Goal: Information Seeking & Learning: Learn about a topic

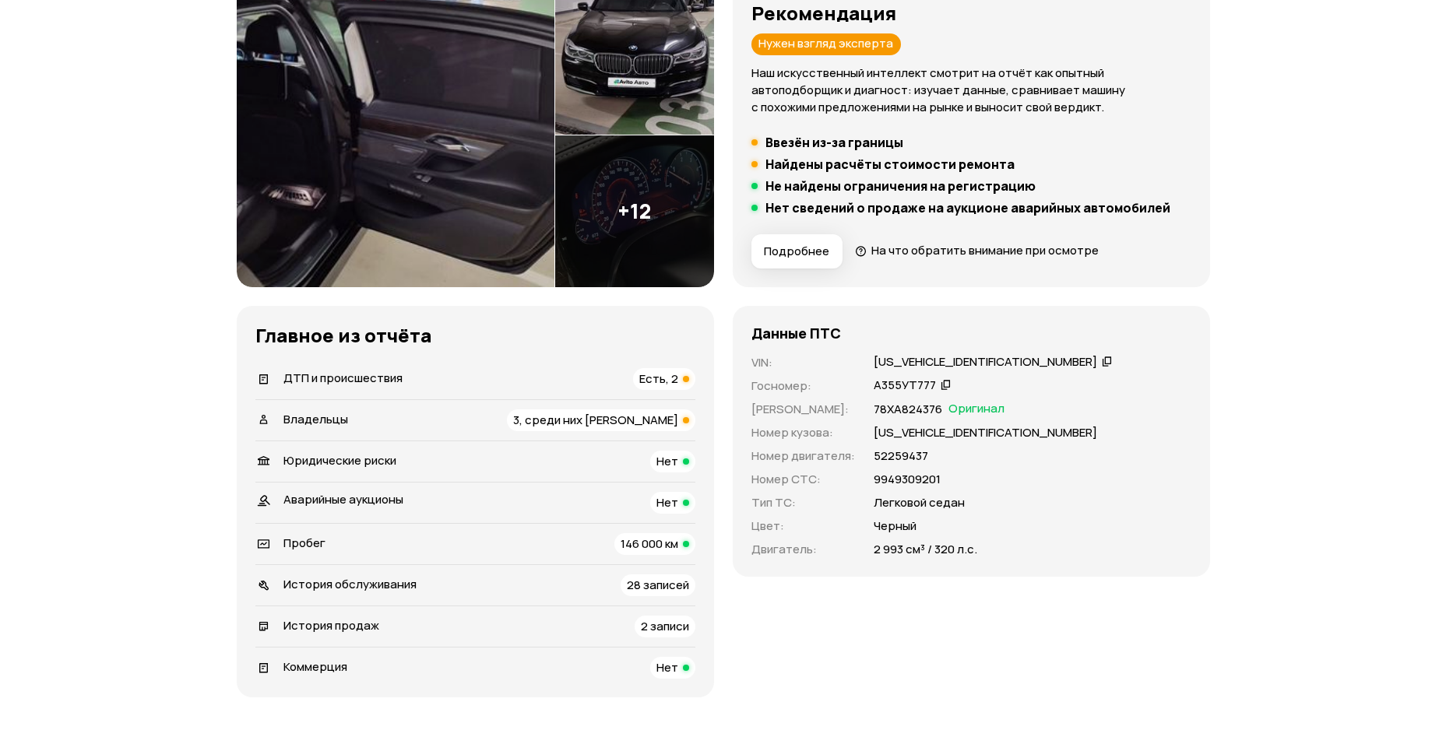
scroll to position [234, 0]
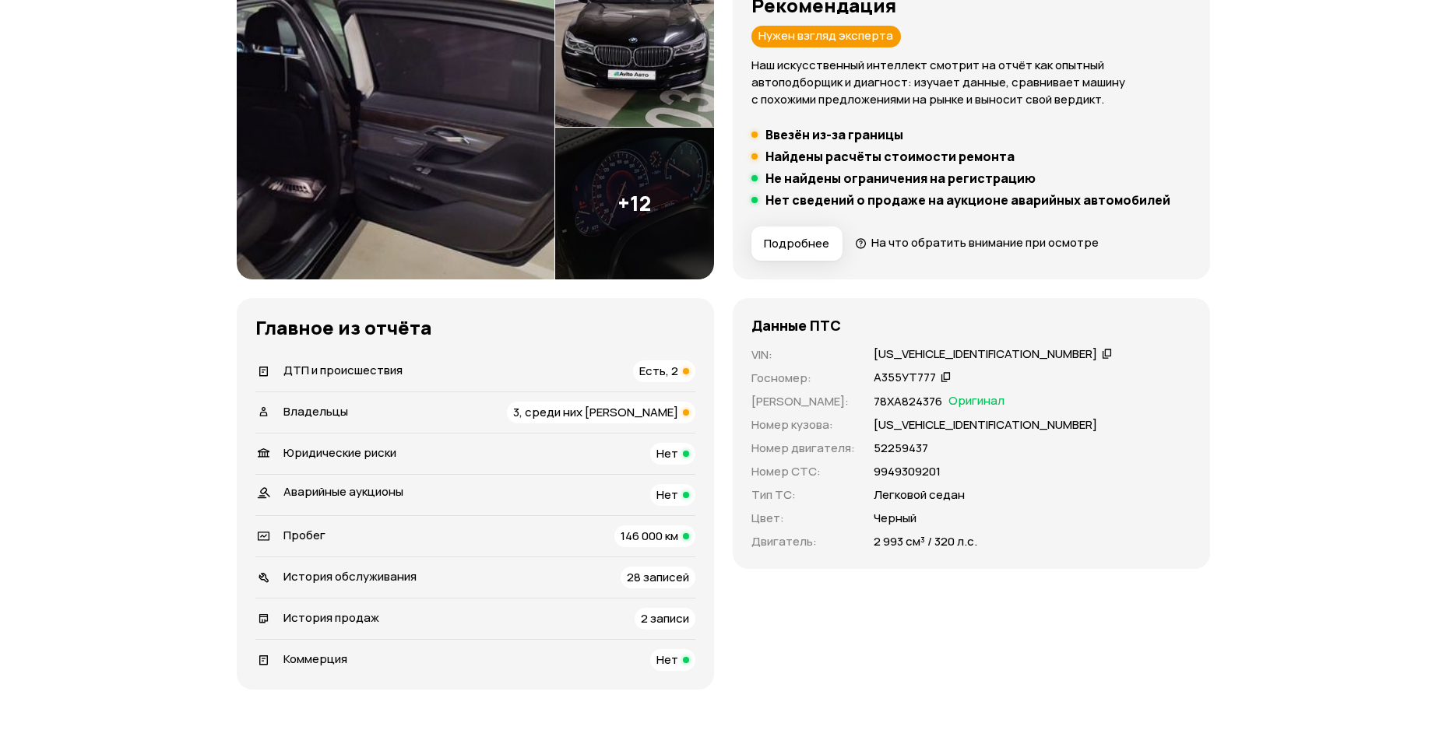
click at [601, 418] on span "3, среди них [PERSON_NAME]" at bounding box center [595, 412] width 165 height 16
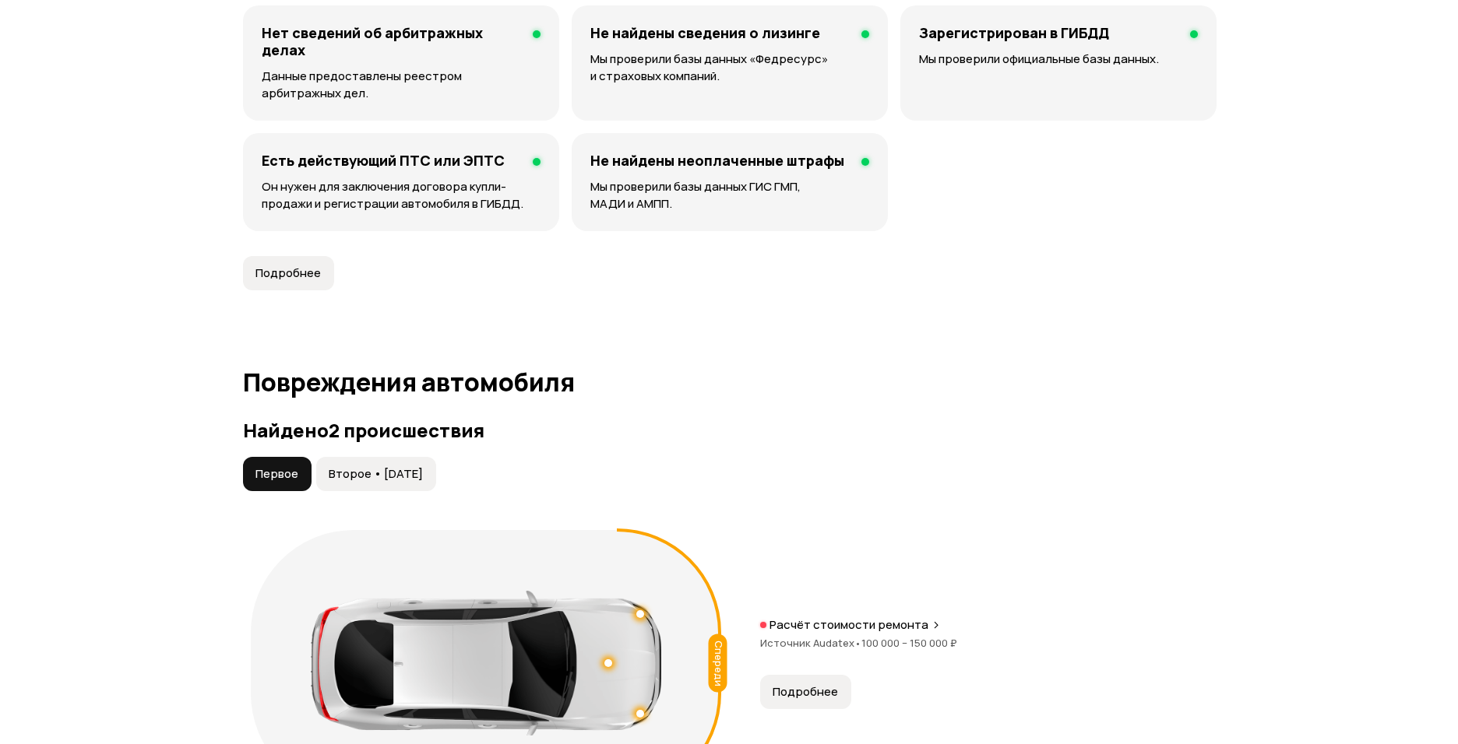
scroll to position [1516, 0]
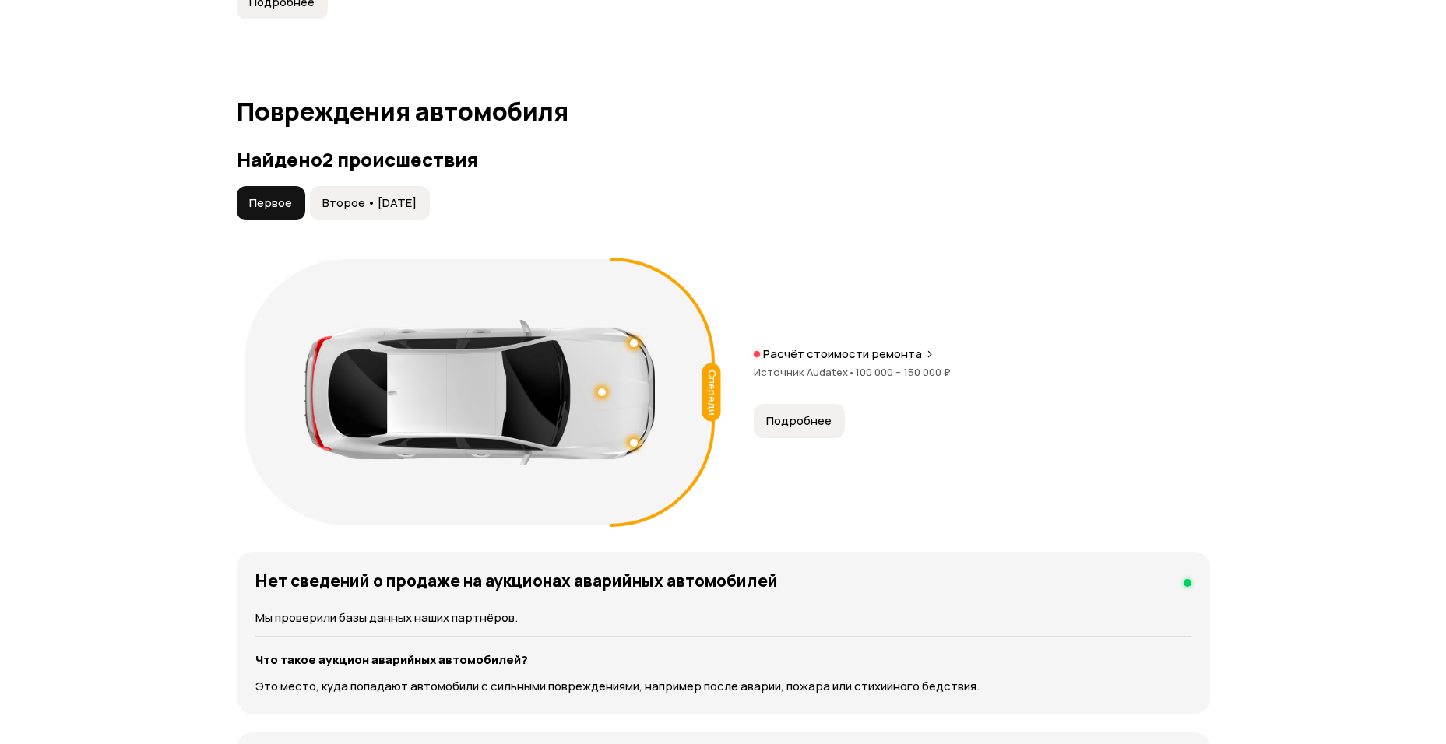
click at [811, 418] on span "Подробнее" at bounding box center [798, 421] width 65 height 16
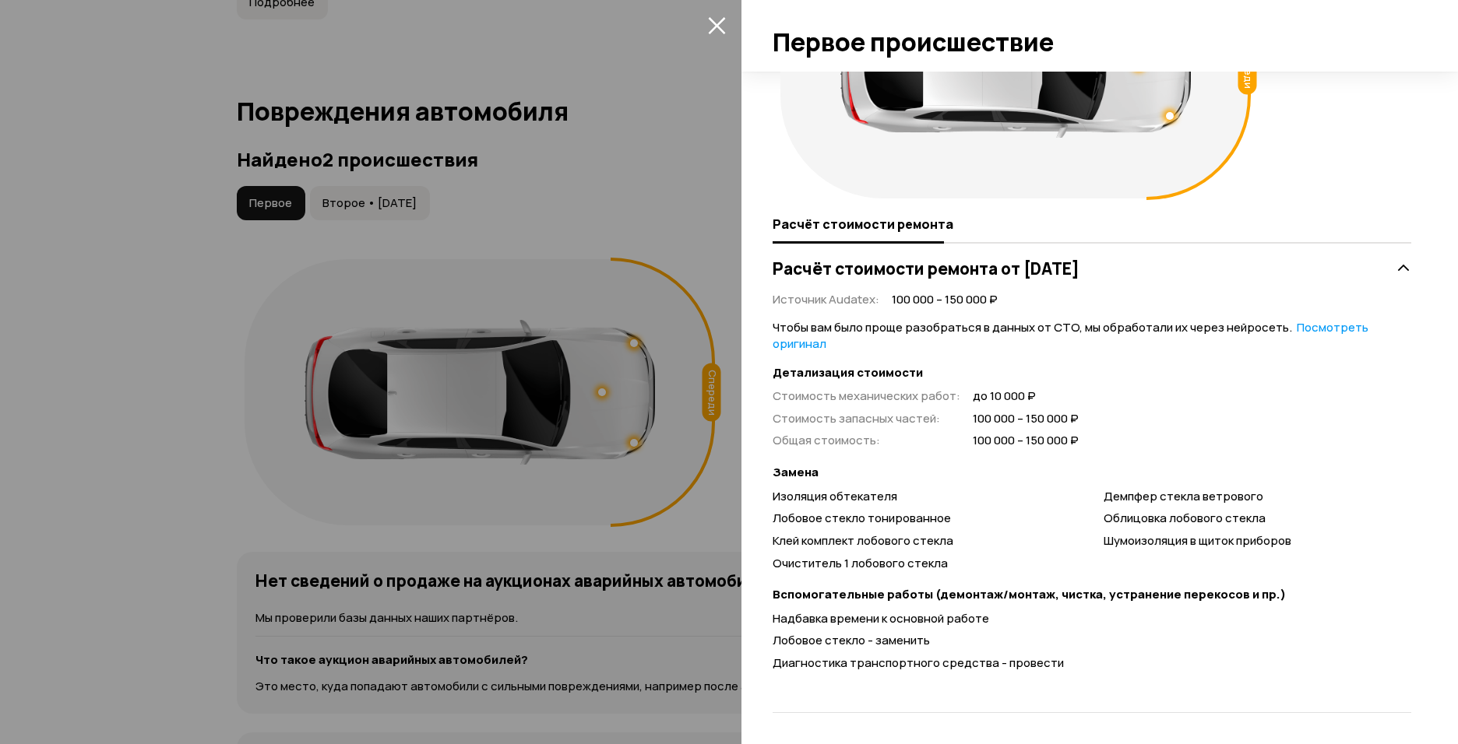
scroll to position [69, 0]
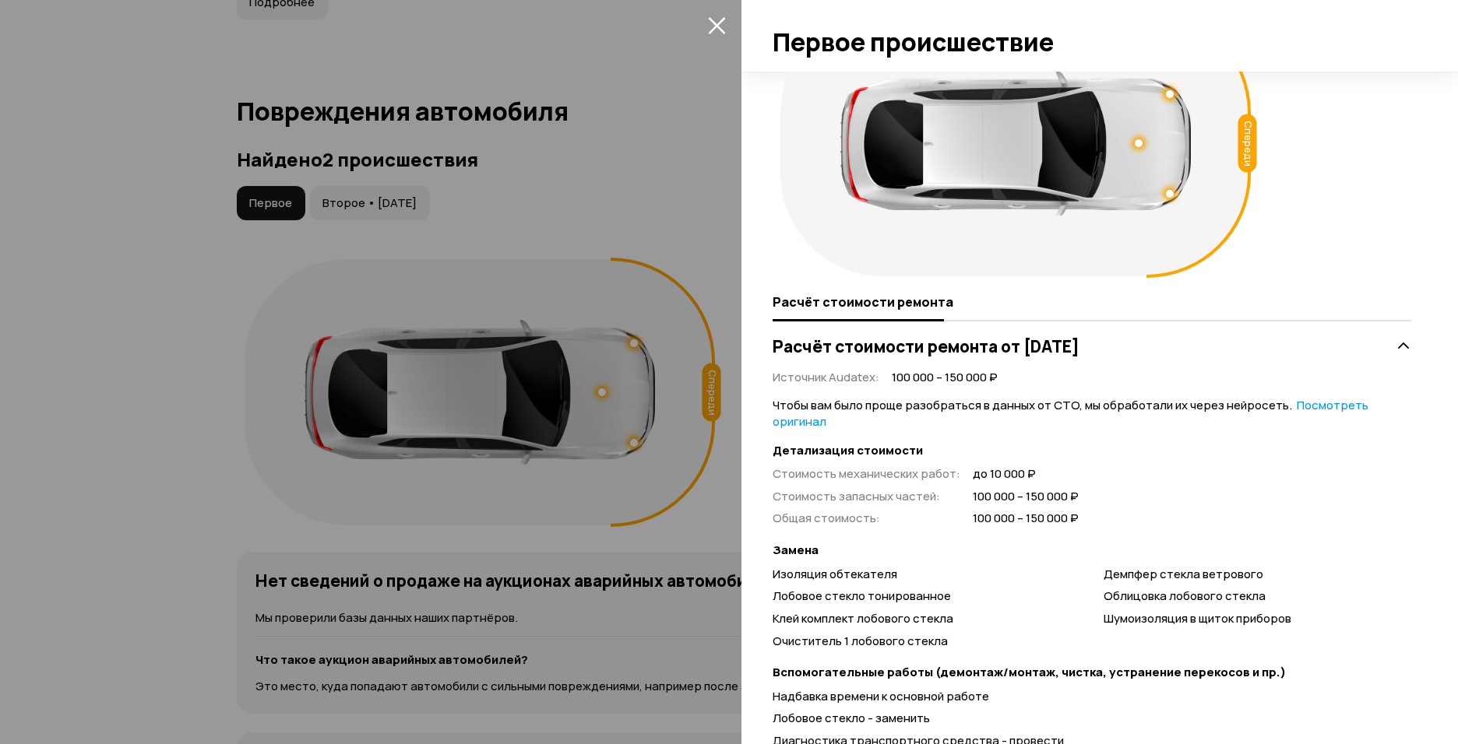
click at [433, 422] on div at bounding box center [729, 372] width 1458 height 744
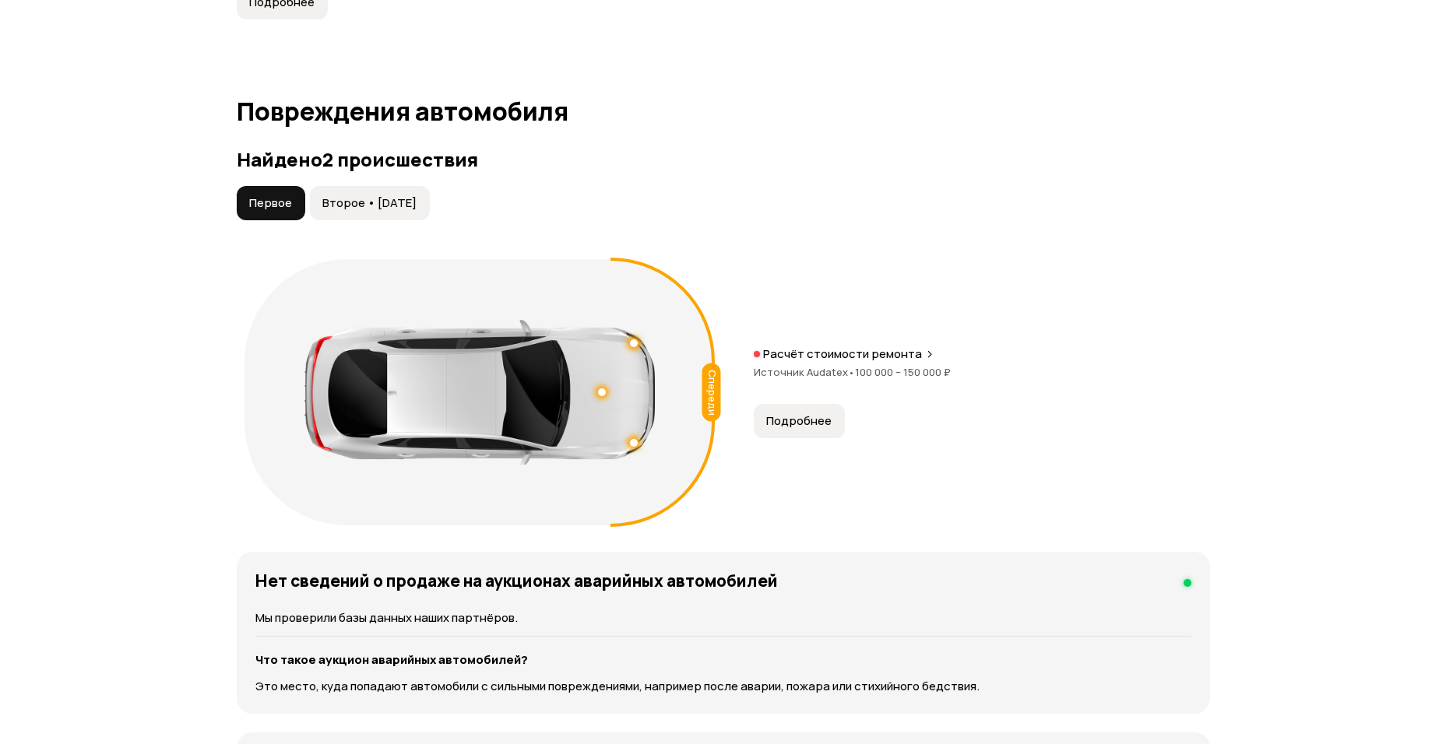
click at [364, 203] on span "Второе • [DATE]" at bounding box center [369, 203] width 94 height 16
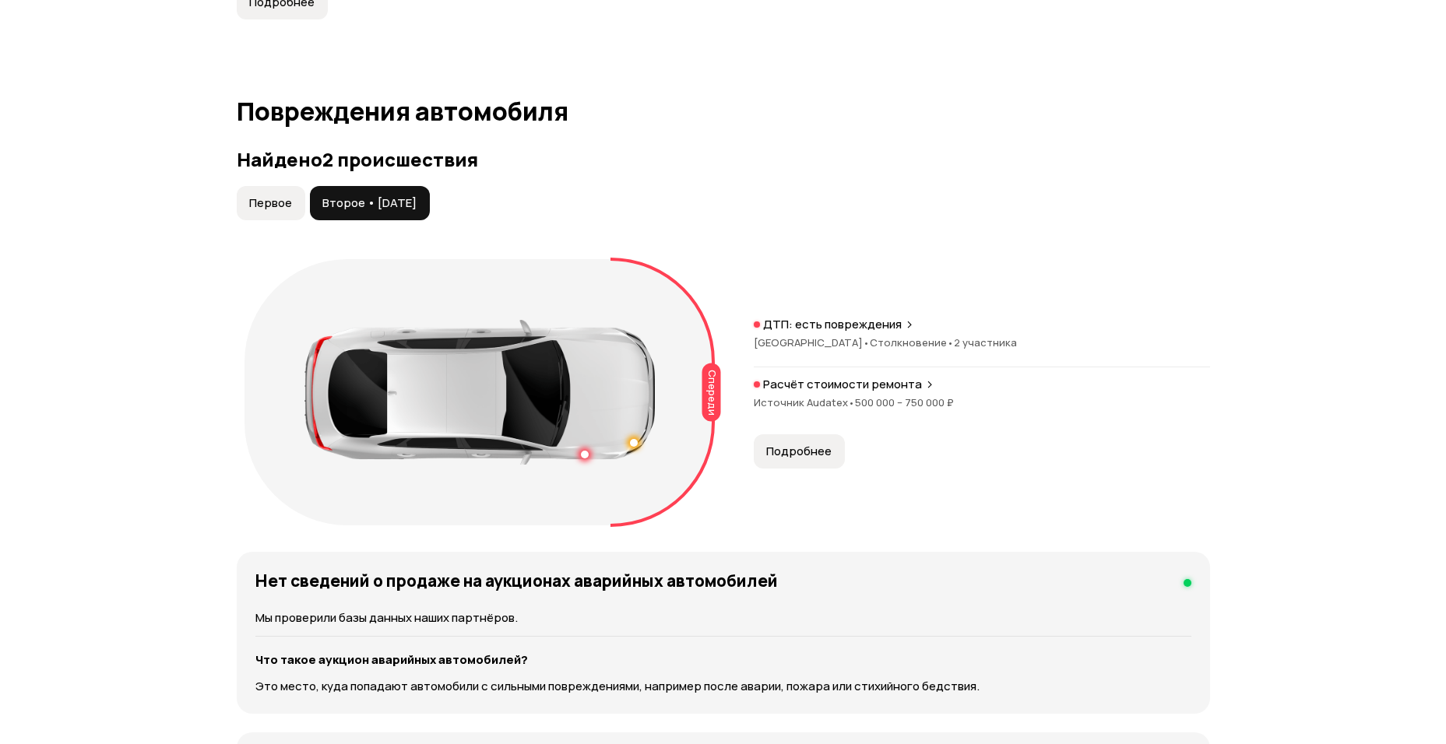
click at [859, 329] on p "ДТП: есть повреждения" at bounding box center [832, 325] width 139 height 16
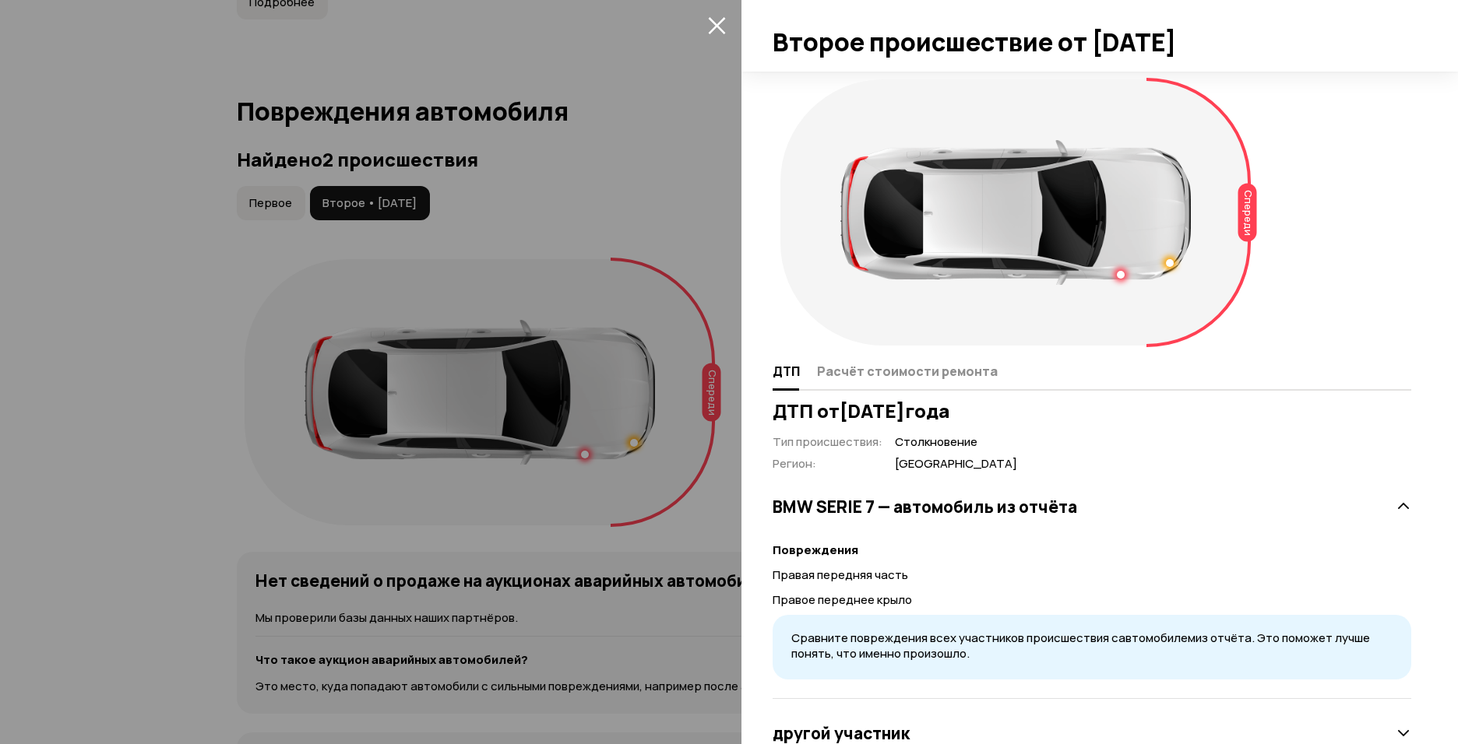
scroll to position [55, 0]
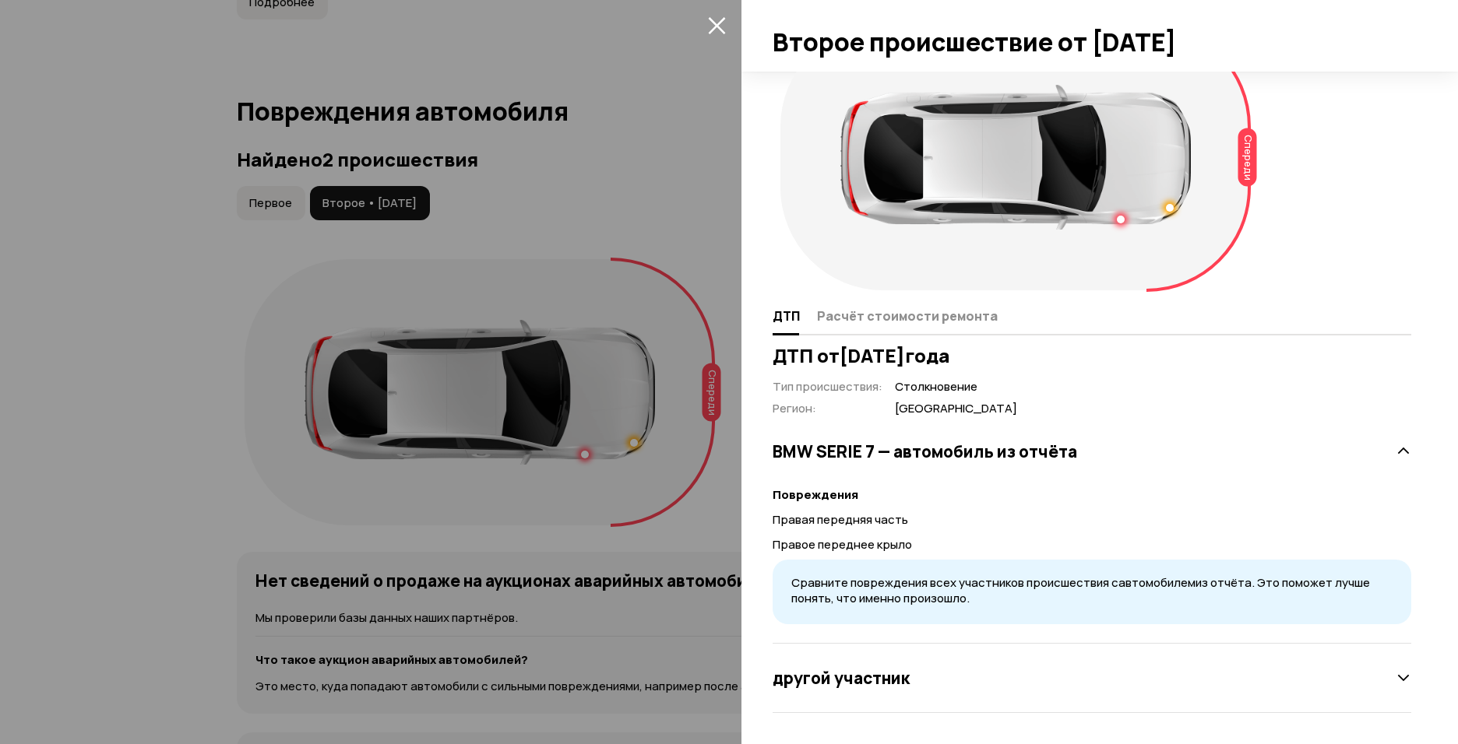
click at [893, 659] on div "другой участник" at bounding box center [1091, 678] width 639 height 69
click at [896, 679] on h3 "другой участник" at bounding box center [840, 678] width 137 height 20
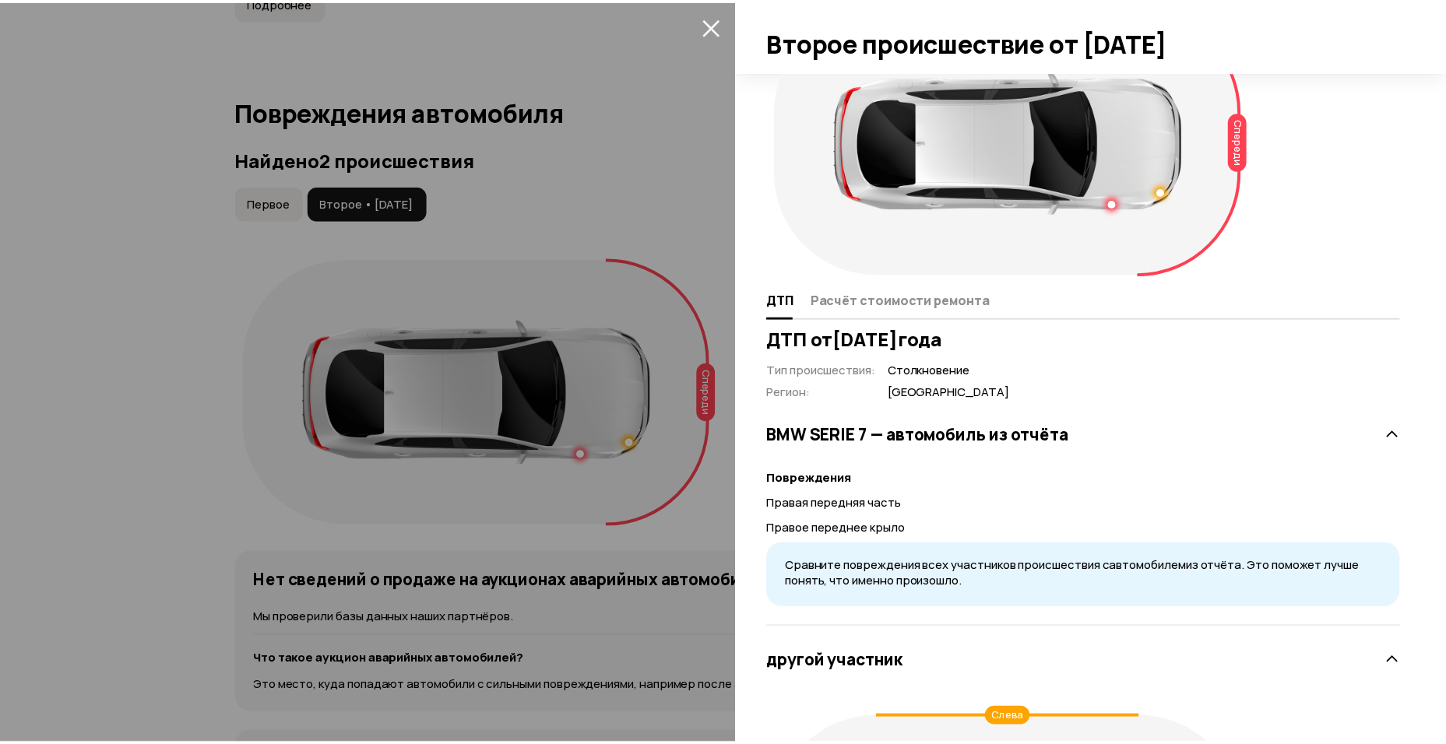
scroll to position [62, 0]
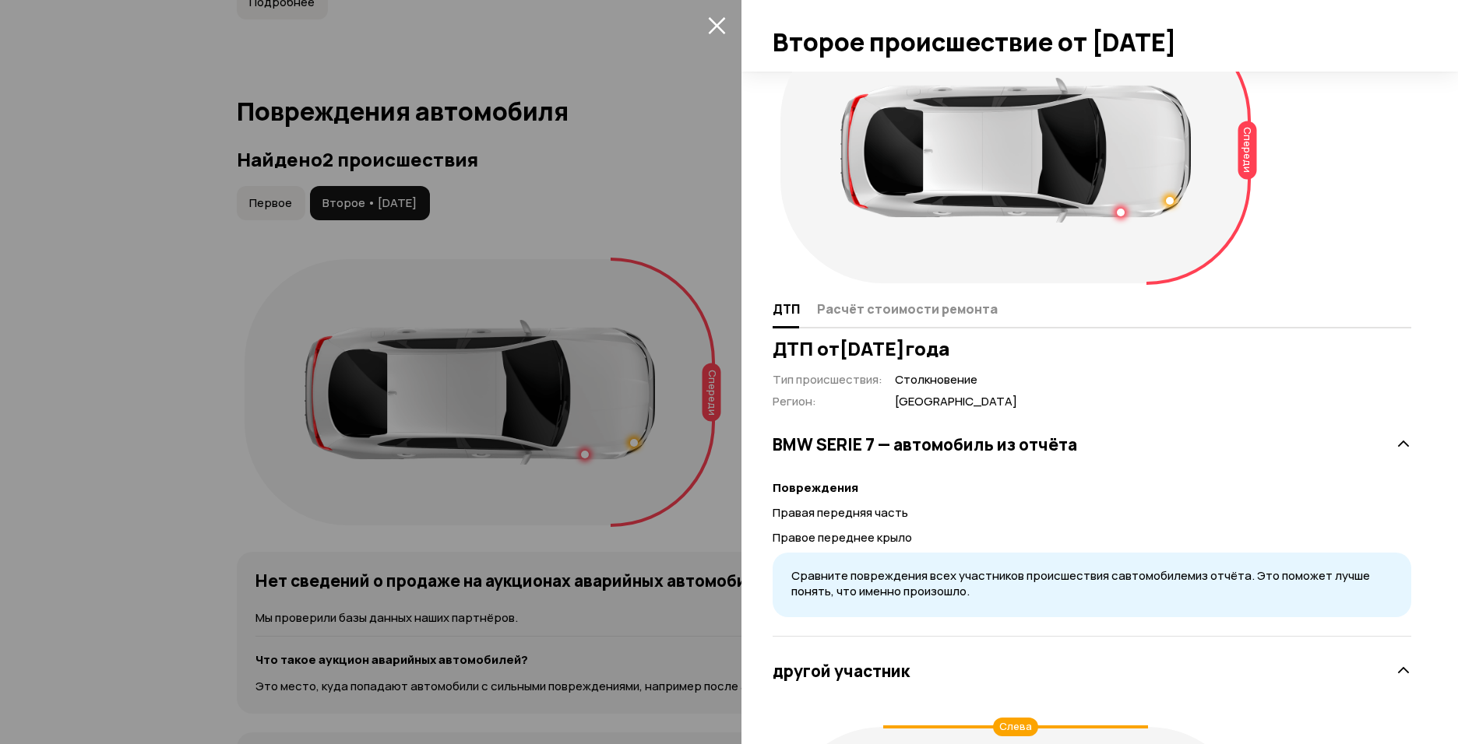
click at [507, 181] on div at bounding box center [729, 372] width 1458 height 744
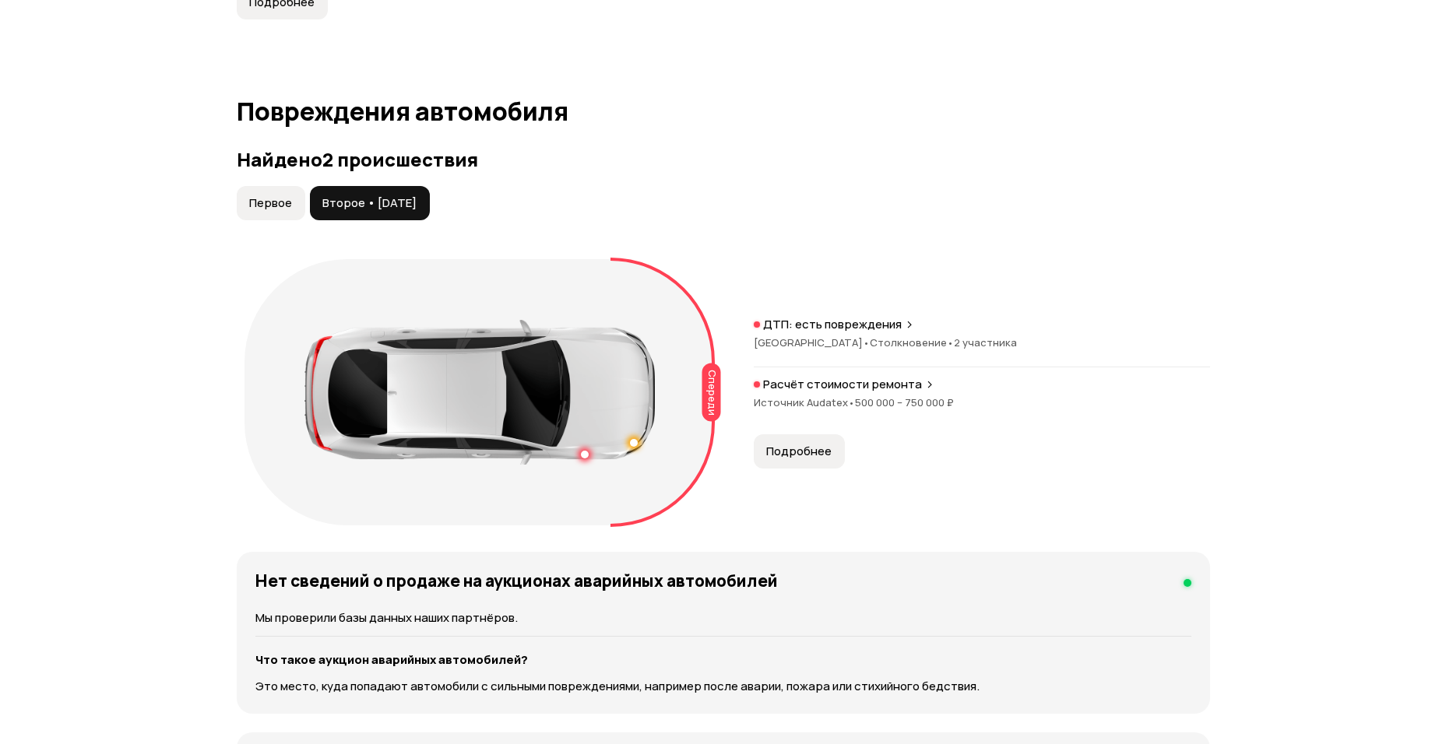
click at [272, 205] on span "Первое" at bounding box center [270, 203] width 43 height 16
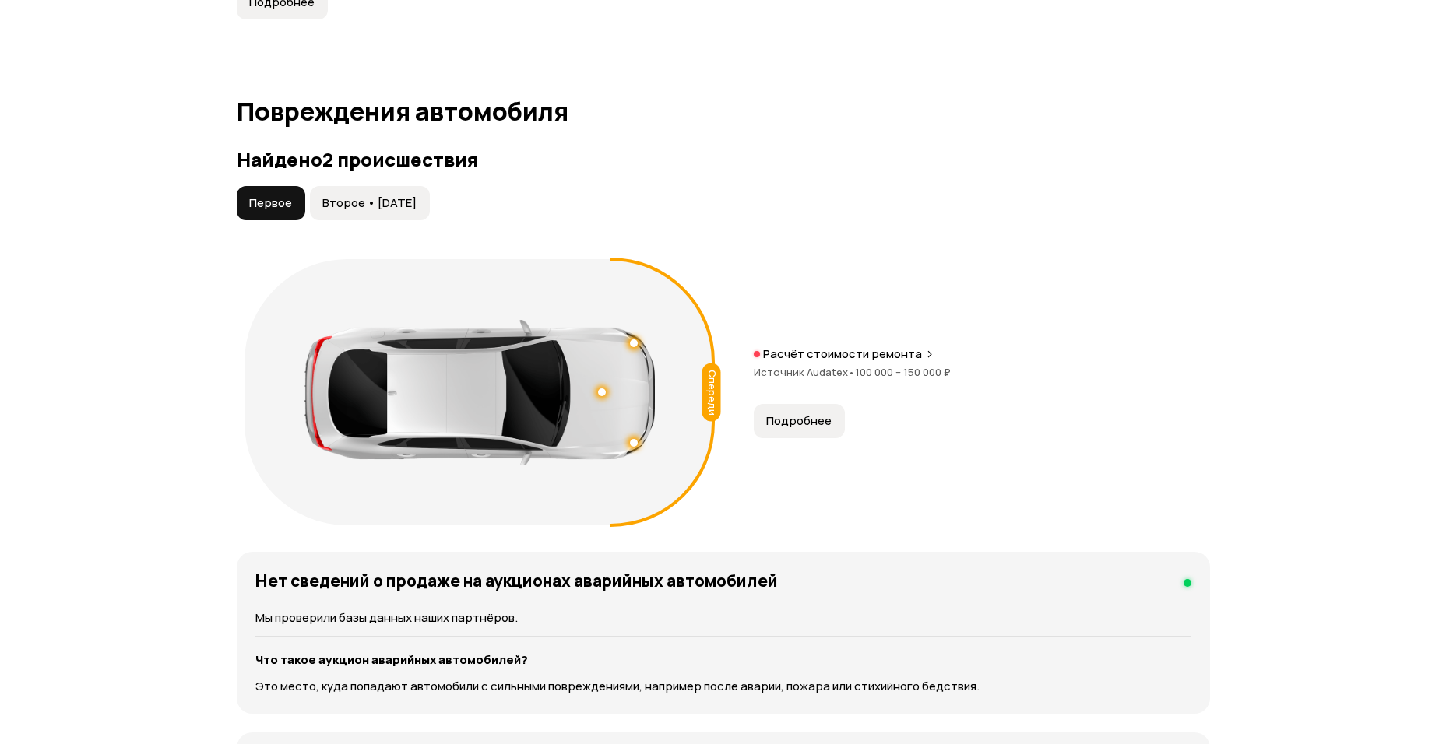
click at [353, 204] on span "Второе • [DATE]" at bounding box center [369, 203] width 94 height 16
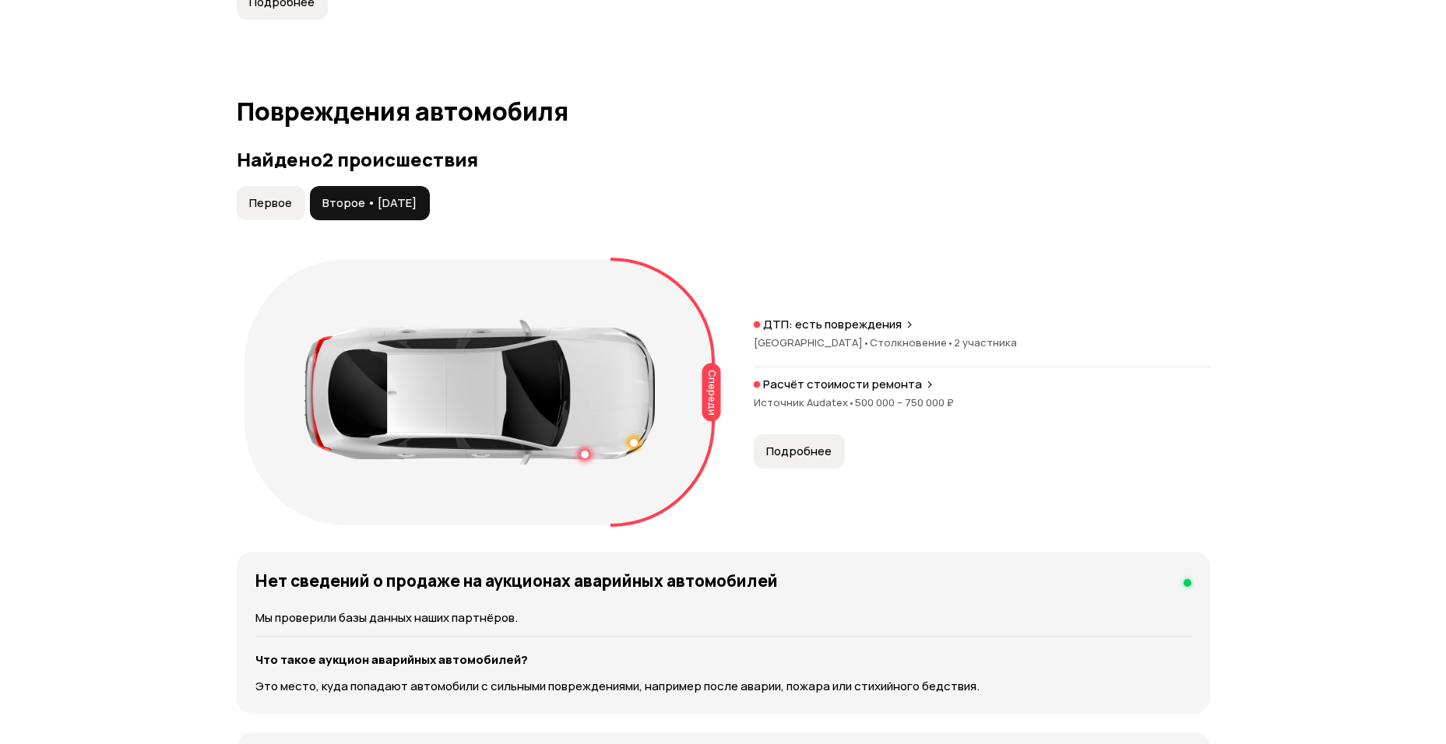
click at [266, 207] on span "Первое" at bounding box center [270, 203] width 43 height 16
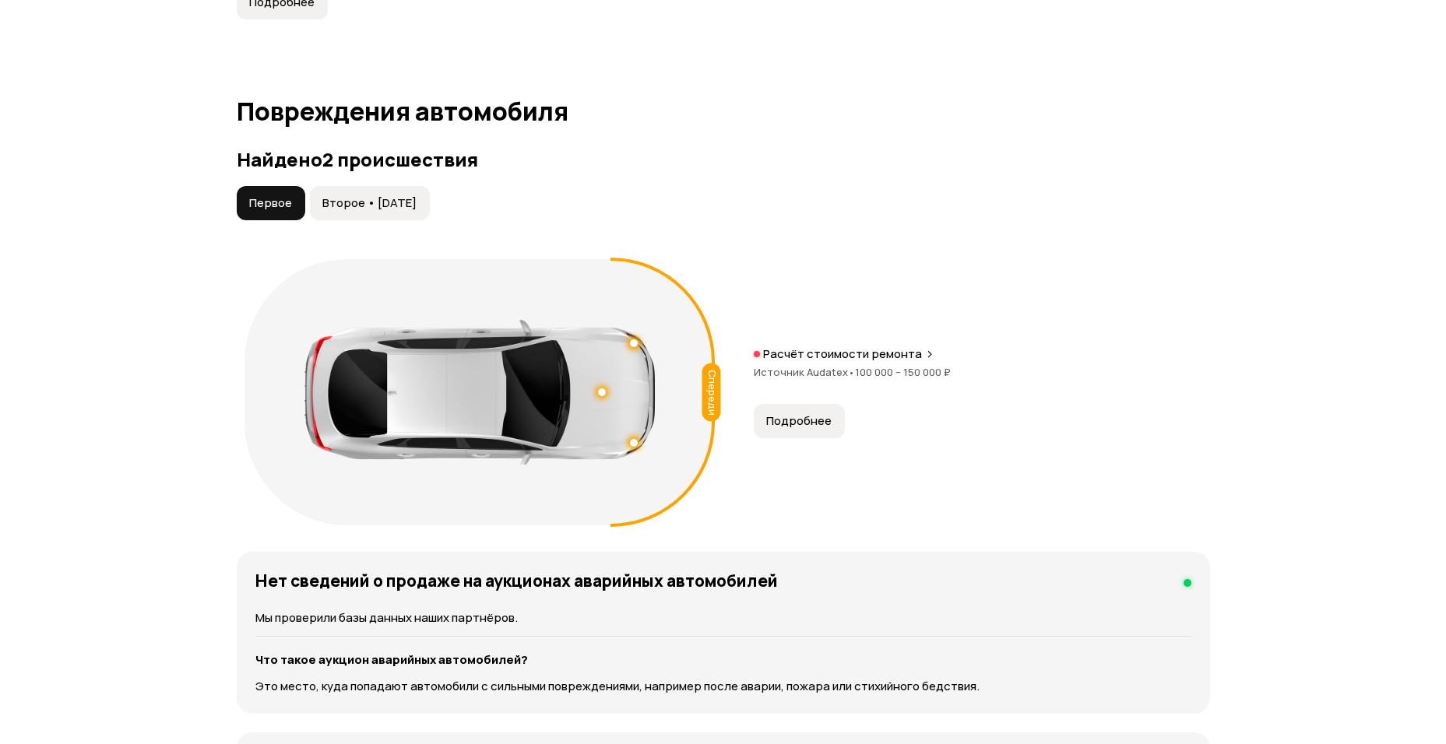
click at [355, 208] on span "Второе • [DATE]" at bounding box center [369, 203] width 94 height 16
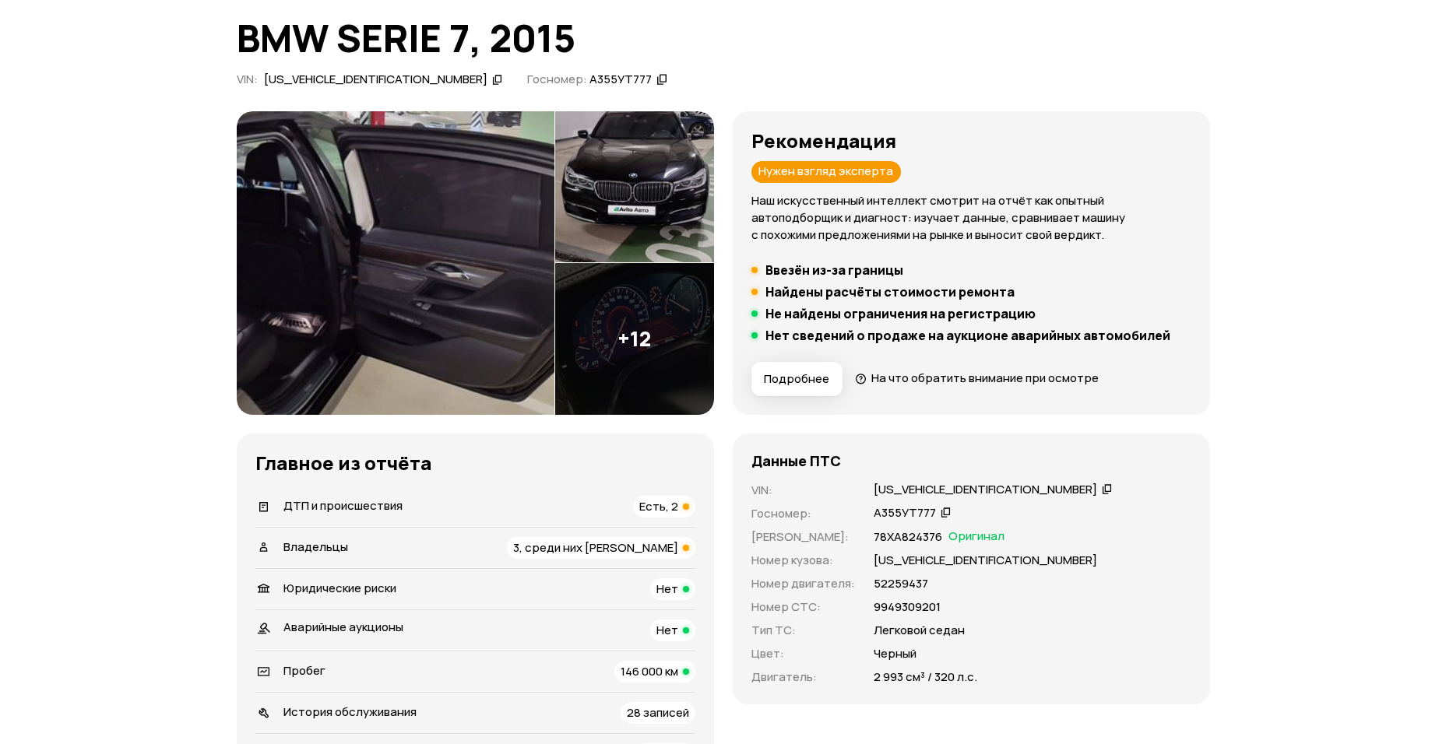
scroll to position [0, 0]
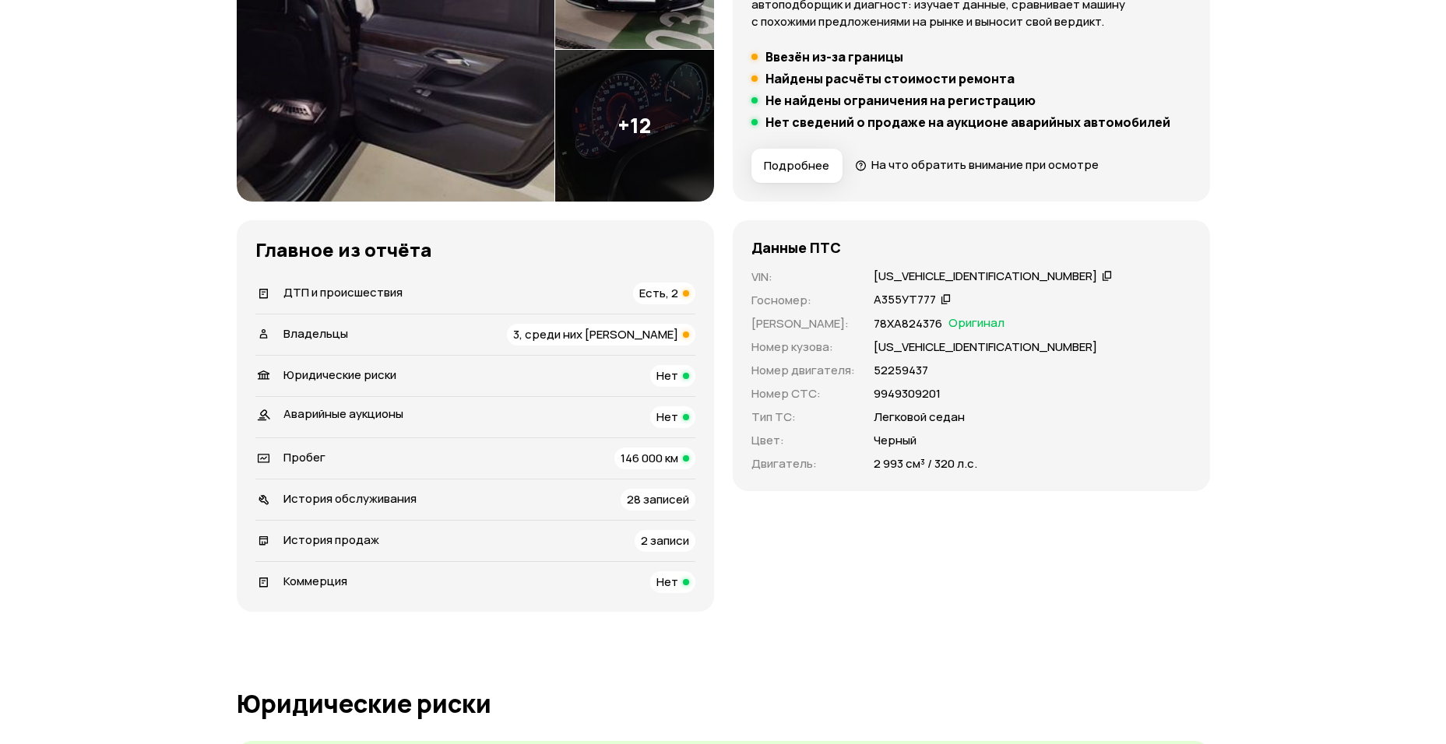
click at [672, 292] on span "Есть, 2" at bounding box center [658, 293] width 39 height 16
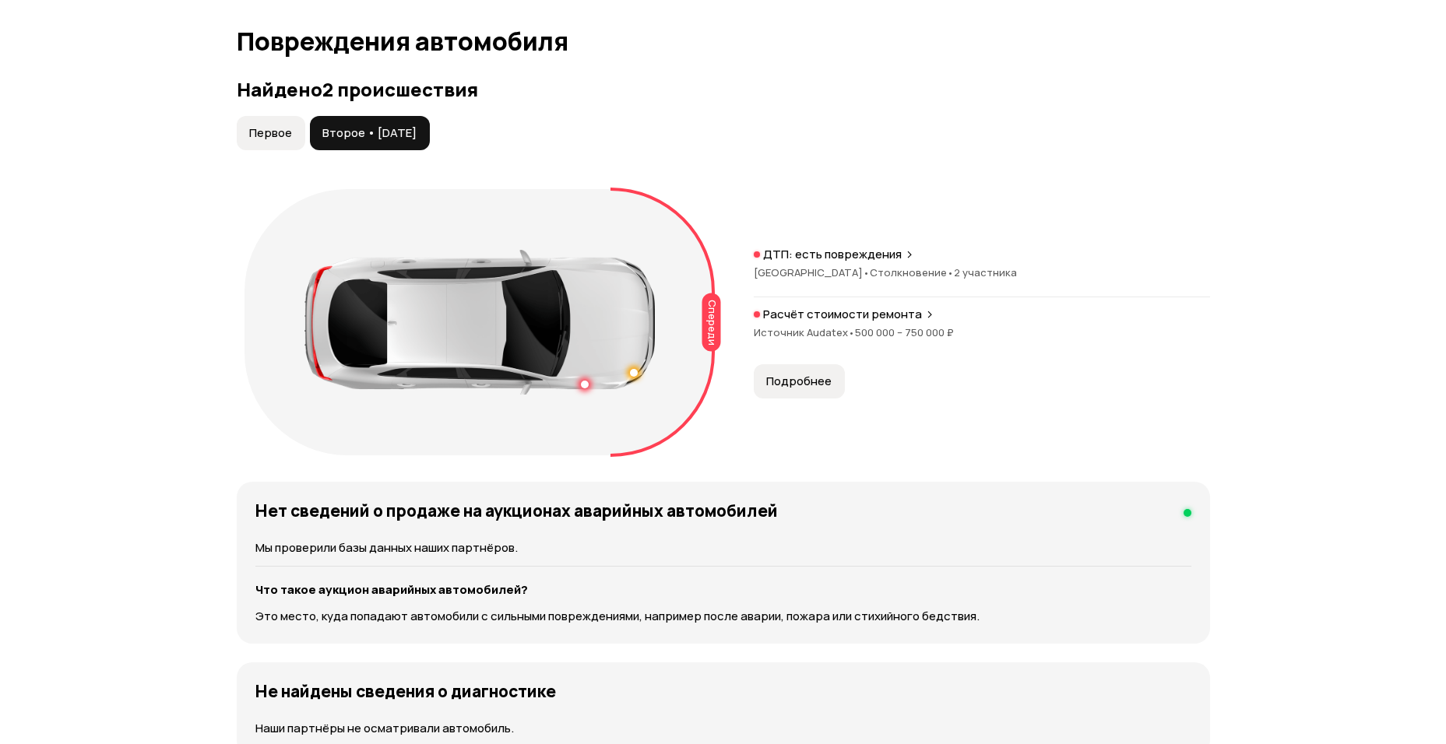
scroll to position [1613, 0]
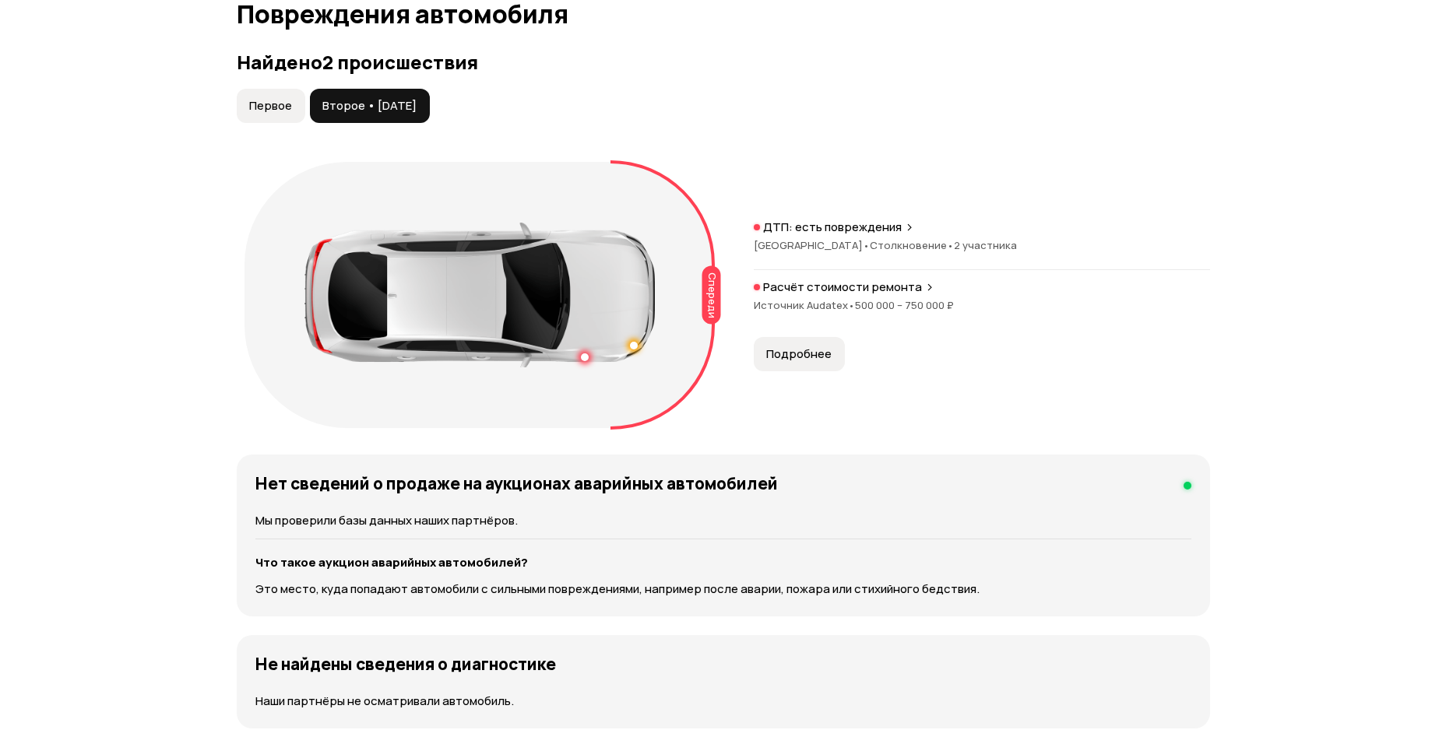
click at [273, 111] on span "Первое" at bounding box center [270, 106] width 43 height 16
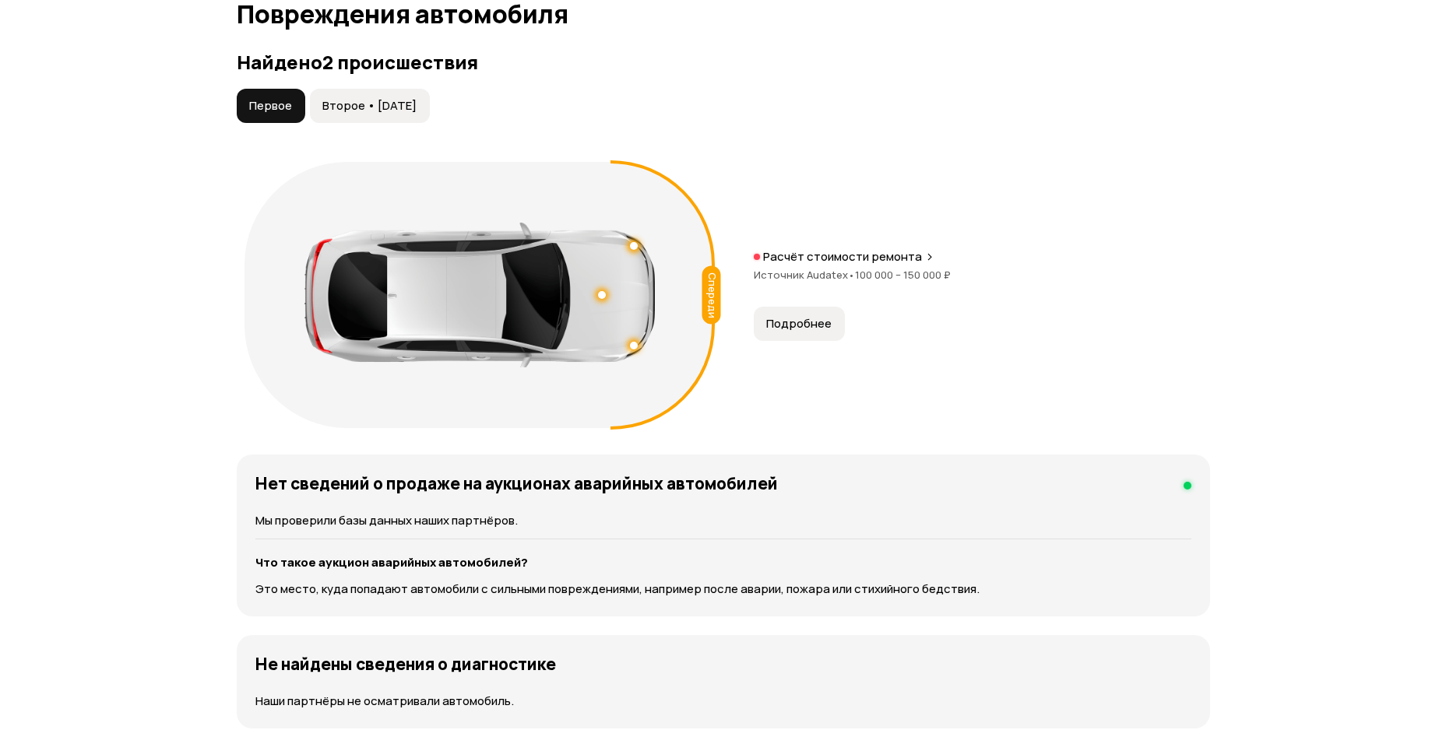
click at [368, 93] on button "Второе • [DATE]" at bounding box center [370, 106] width 120 height 34
